Goal: Task Accomplishment & Management: Use online tool/utility

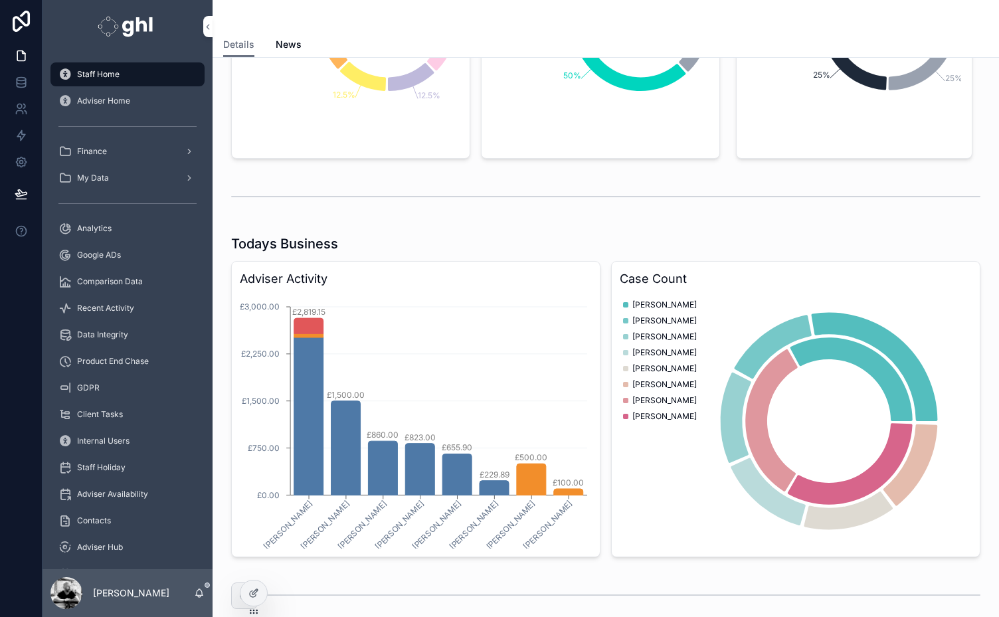
scroll to position [490, 0]
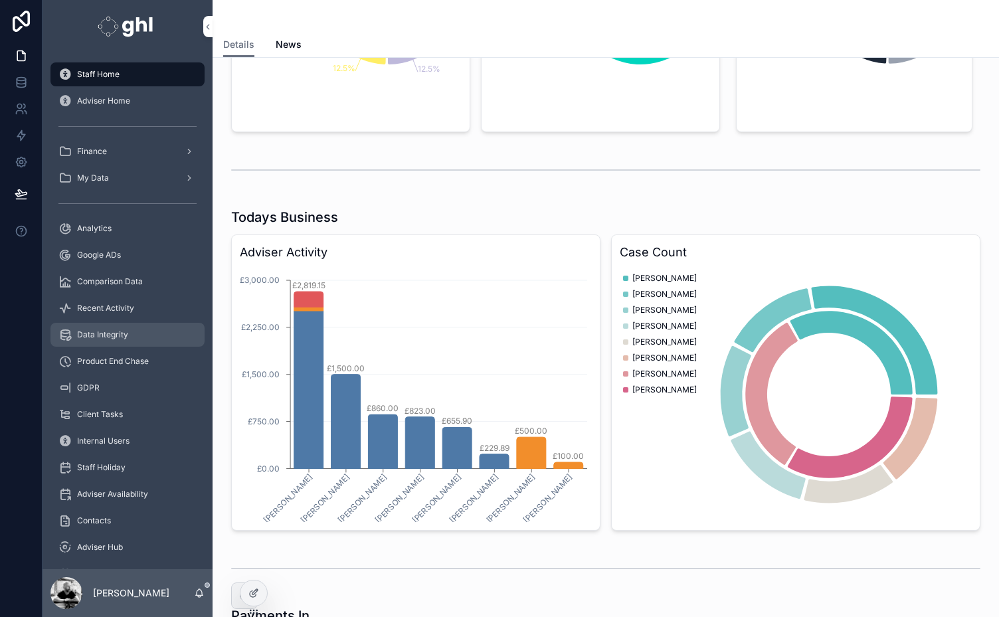
click at [121, 334] on span "Data Integrity" at bounding box center [102, 335] width 51 height 11
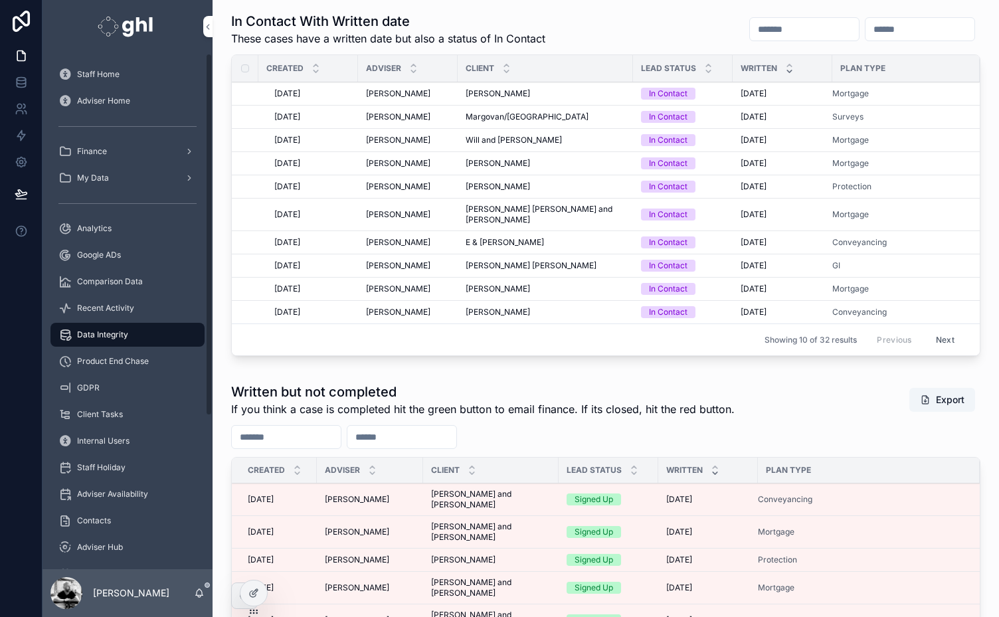
click at [209, 489] on div "Staff Home Adviser Home Finance My Data Analytics Google ADs Comparison Data Re…" at bounding box center [128, 416] width 170 height 710
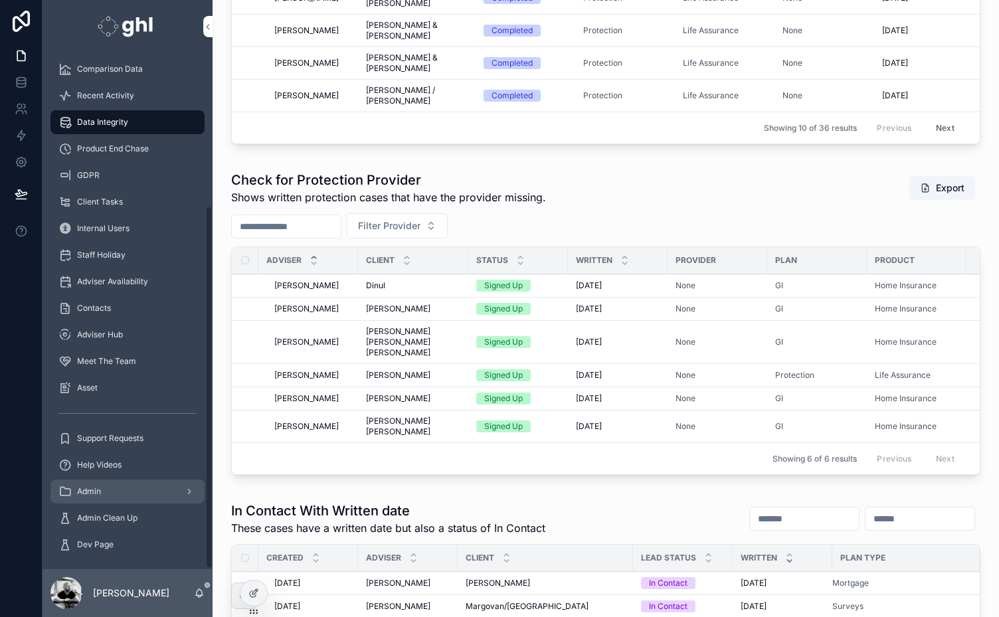
scroll to position [217, 0]
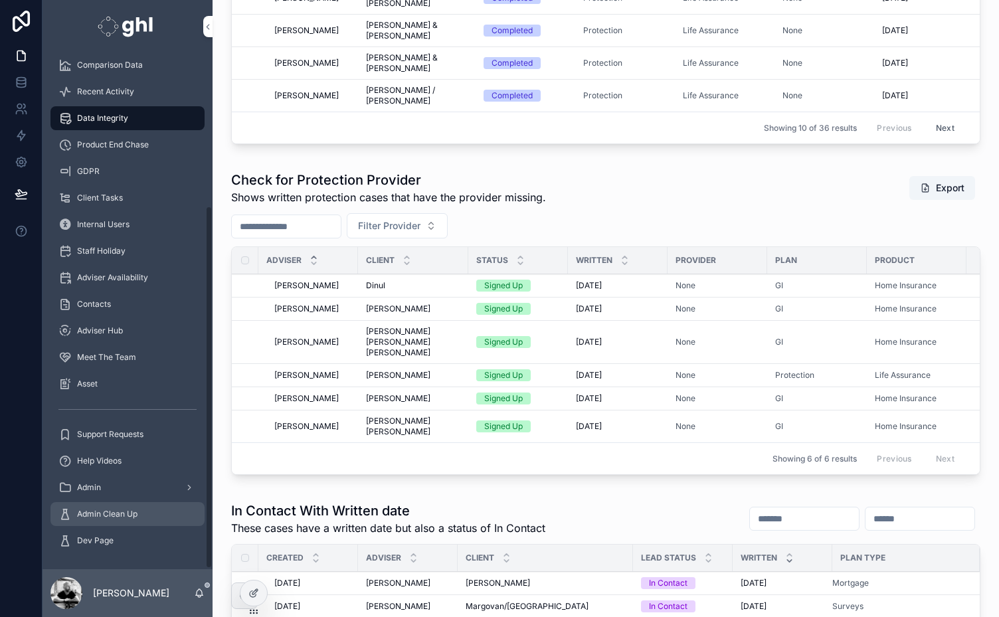
click at [115, 513] on span "Admin Clean Up" at bounding box center [107, 514] width 60 height 11
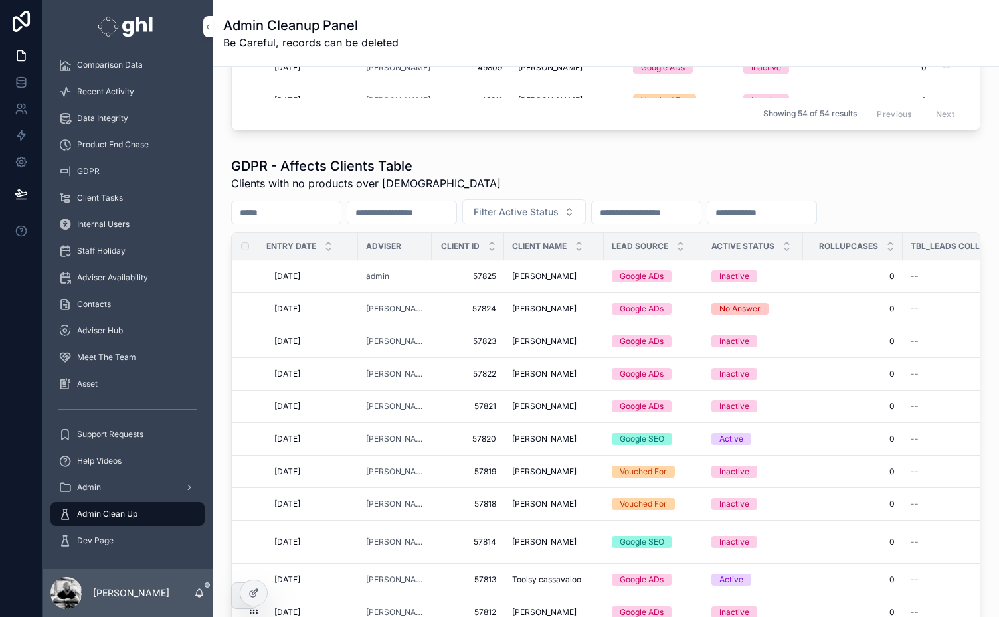
scroll to position [654, 0]
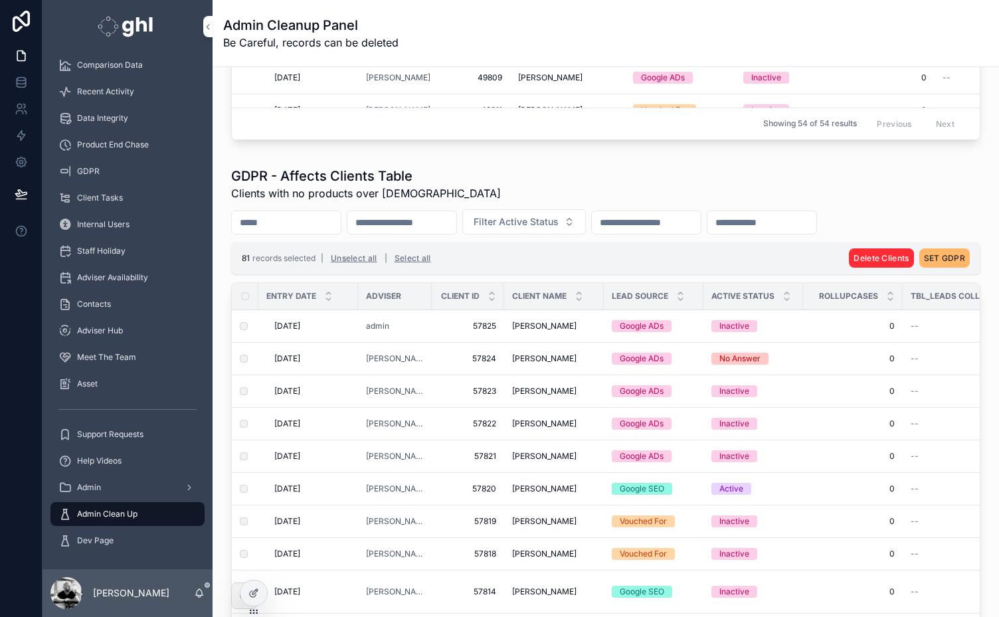
click at [942, 253] on span "SET GDPR" at bounding box center [944, 258] width 41 height 10
click at [966, 229] on icon "scrollable content" at bounding box center [966, 230] width 11 height 11
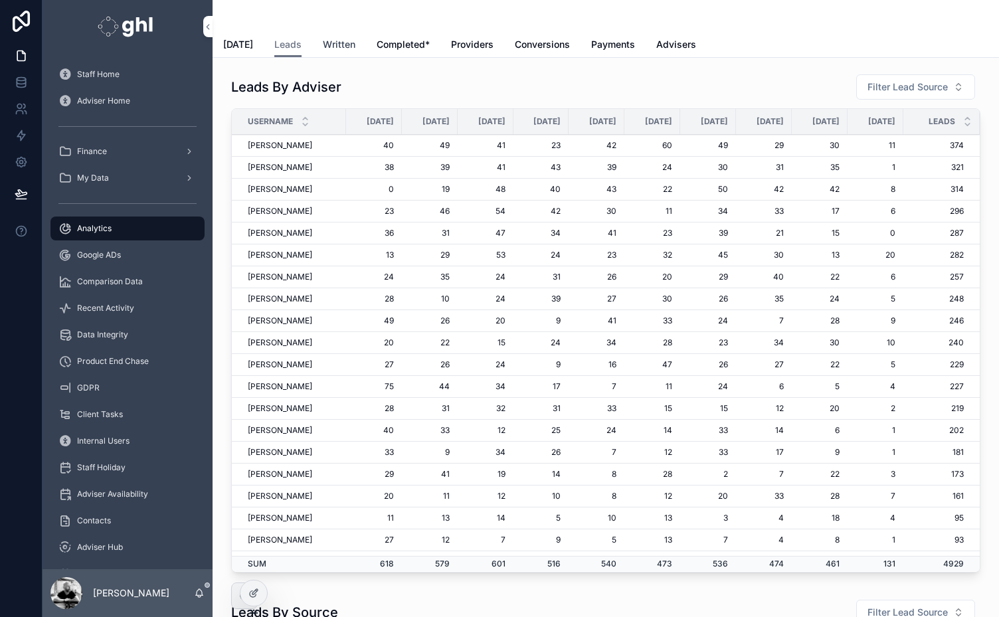
click at [341, 44] on span "Written" at bounding box center [339, 44] width 33 height 13
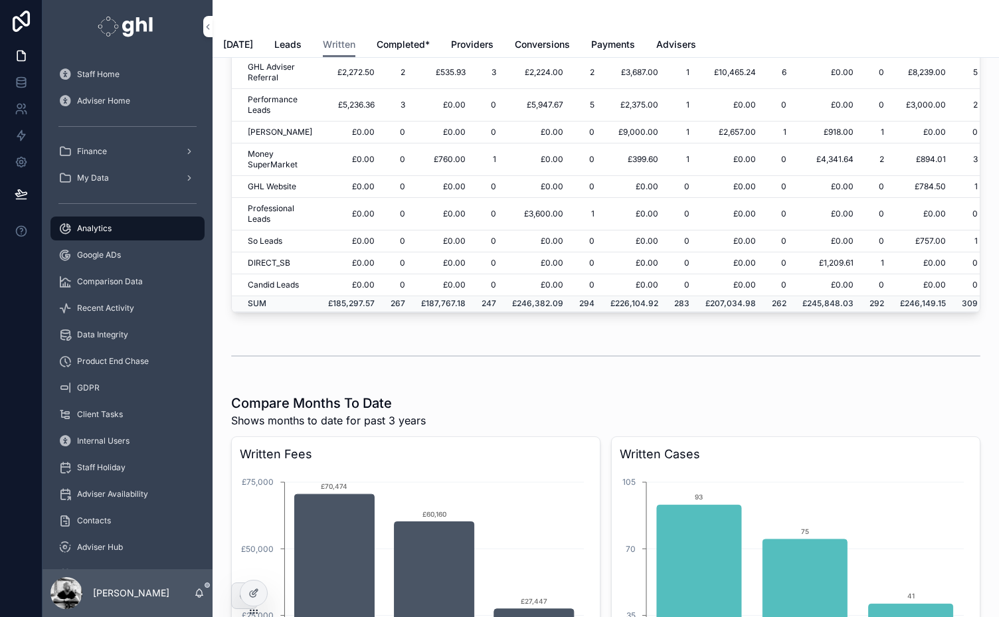
scroll to position [1859, 0]
